Goal: Transaction & Acquisition: Purchase product/service

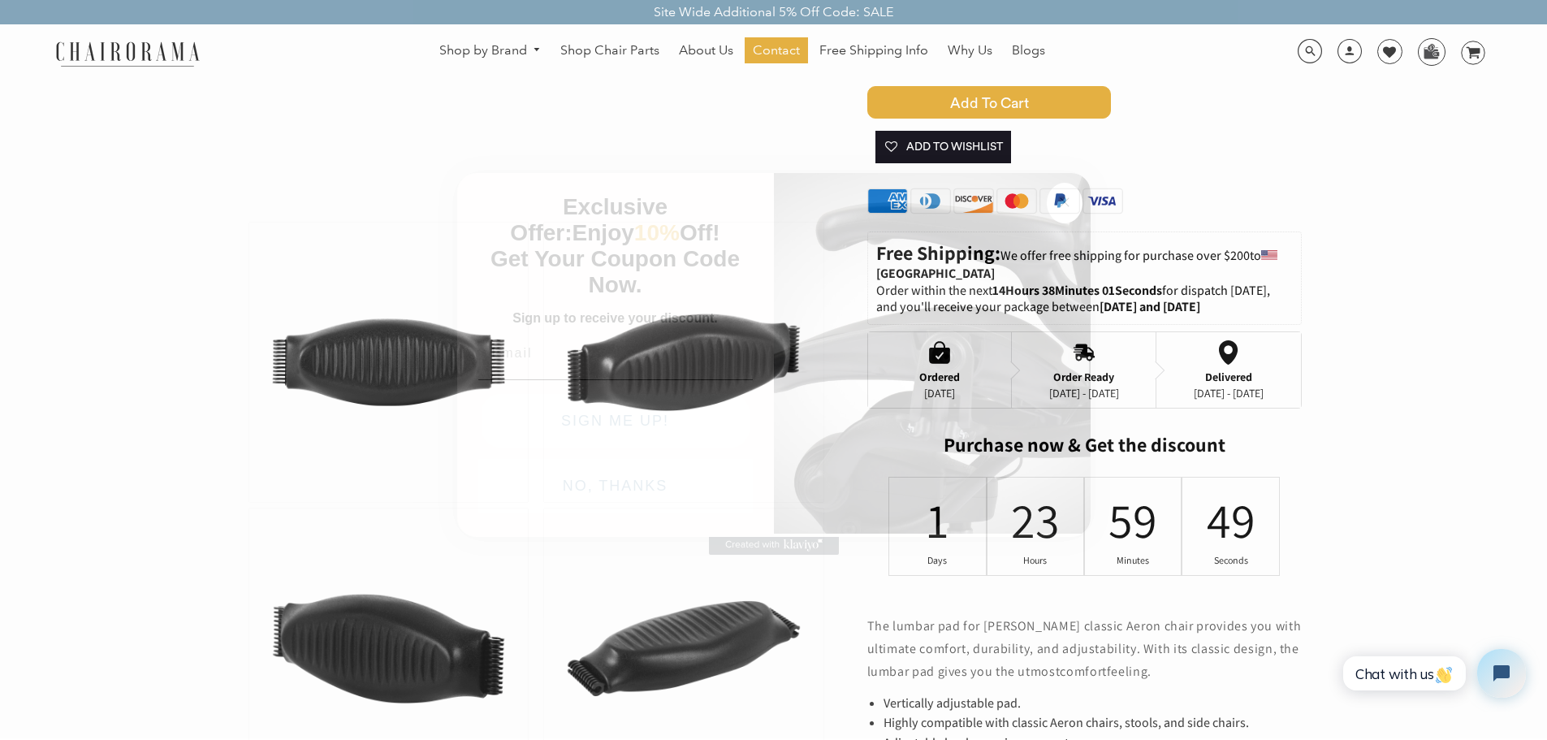
scroll to position [487, 0]
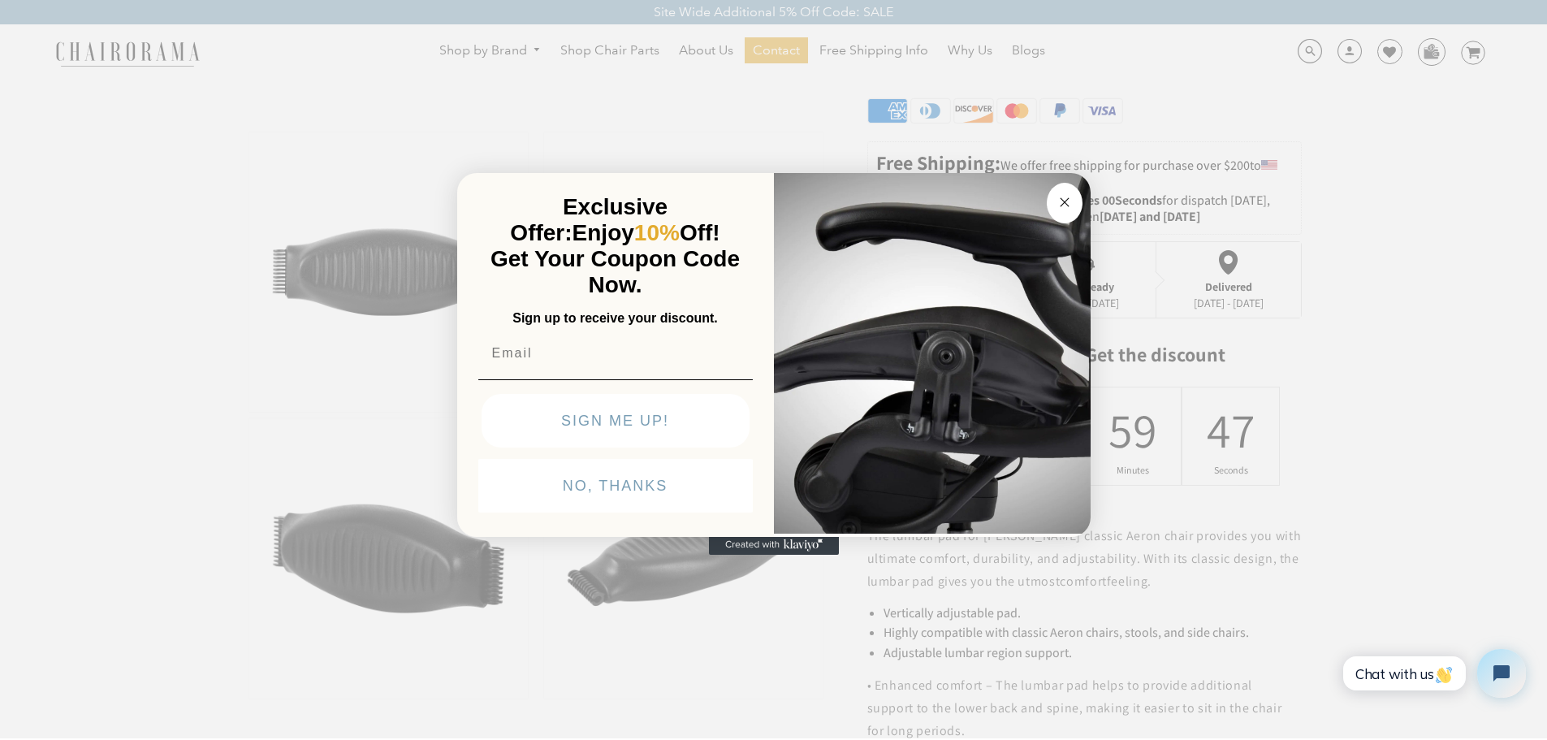
click at [1067, 199] on icon "Close dialog" at bounding box center [1064, 202] width 8 height 8
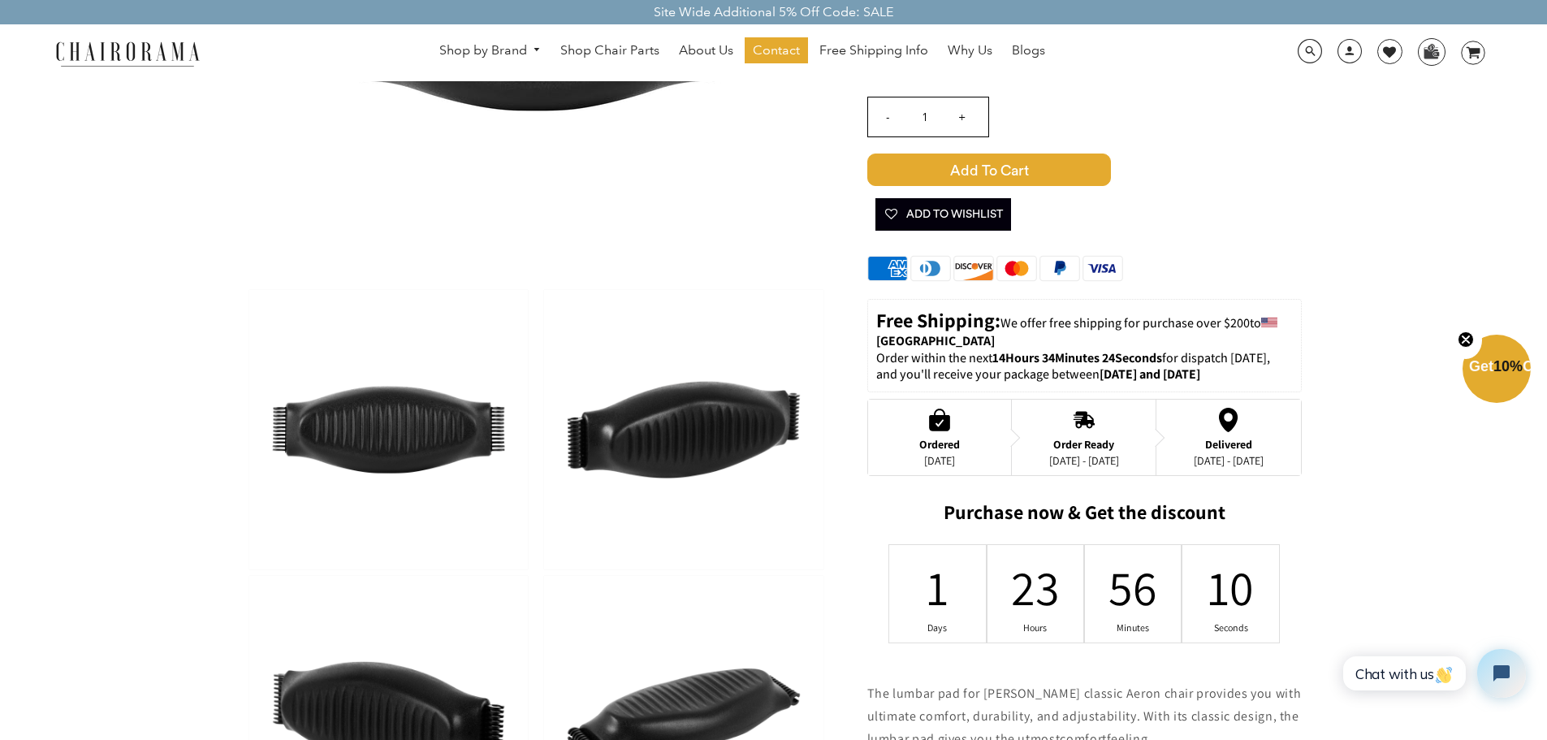
scroll to position [325, 0]
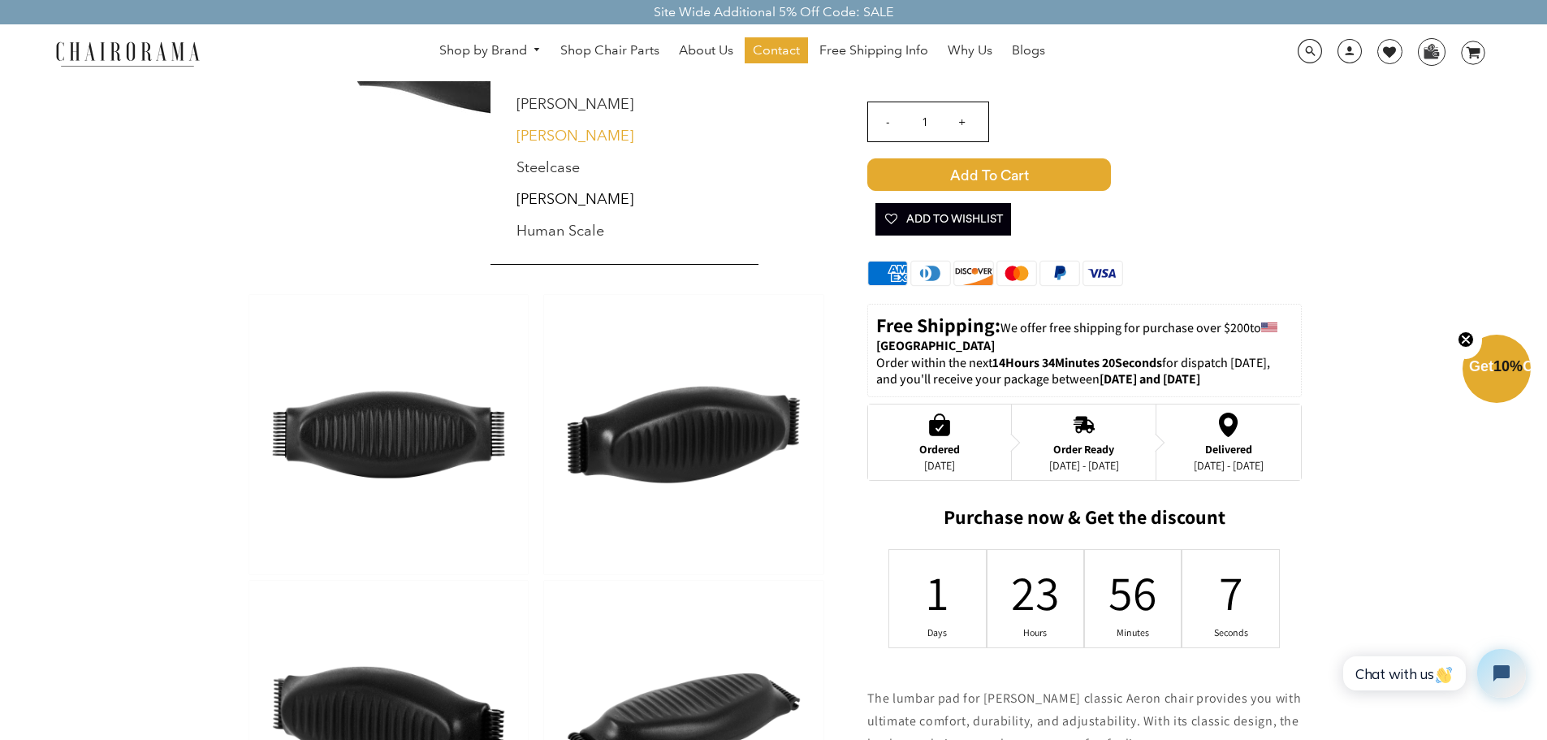
click at [542, 136] on link "[PERSON_NAME]" at bounding box center [574, 136] width 117 height 18
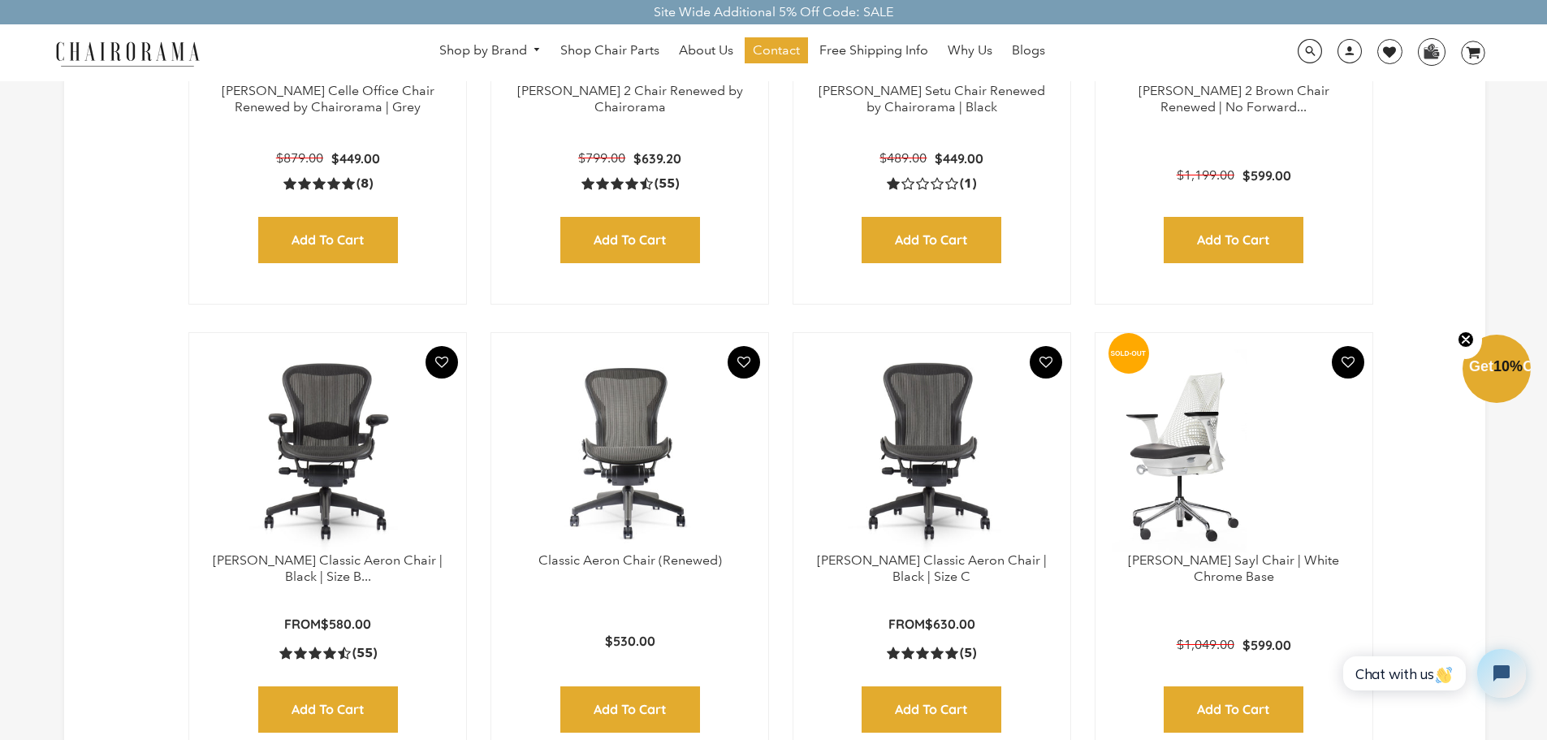
scroll to position [812, 0]
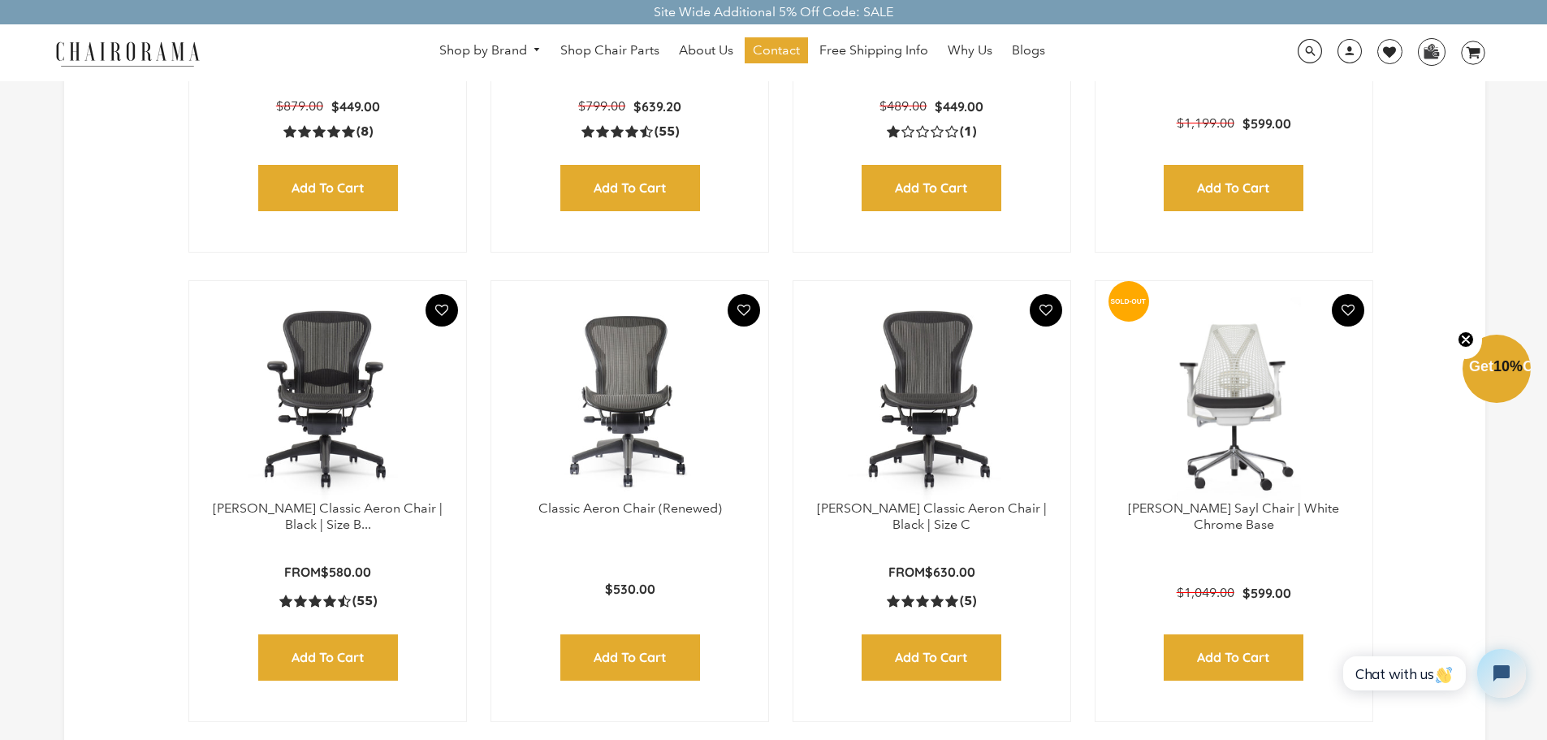
click at [321, 395] on img at bounding box center [327, 398] width 244 height 203
